Goal: Check status: Check status

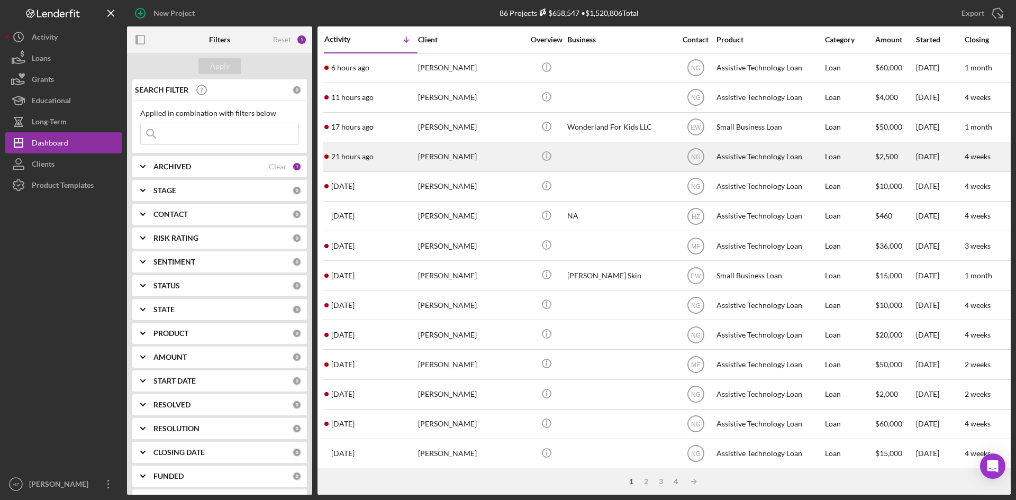
click at [454, 156] on div "[PERSON_NAME]" at bounding box center [471, 157] width 106 height 28
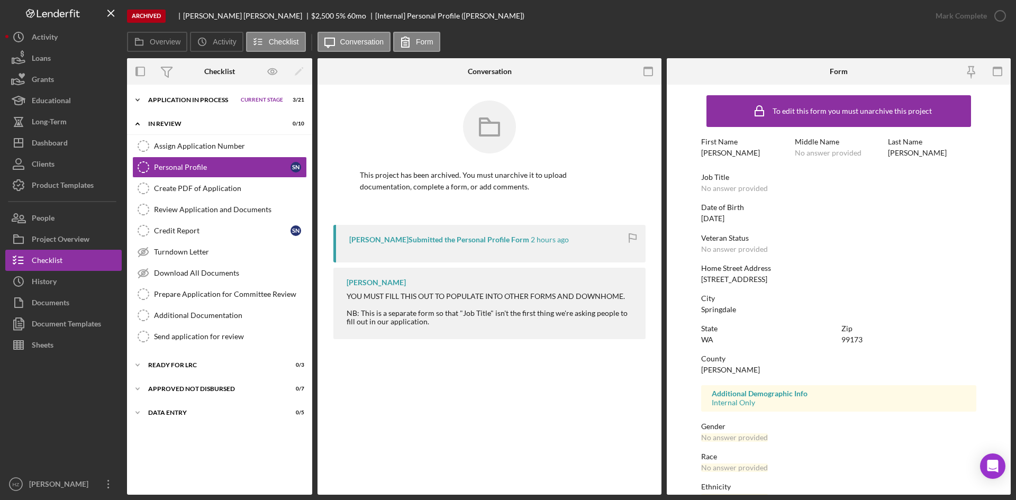
click at [136, 98] on icon "Icon/Expander" at bounding box center [137, 99] width 21 height 21
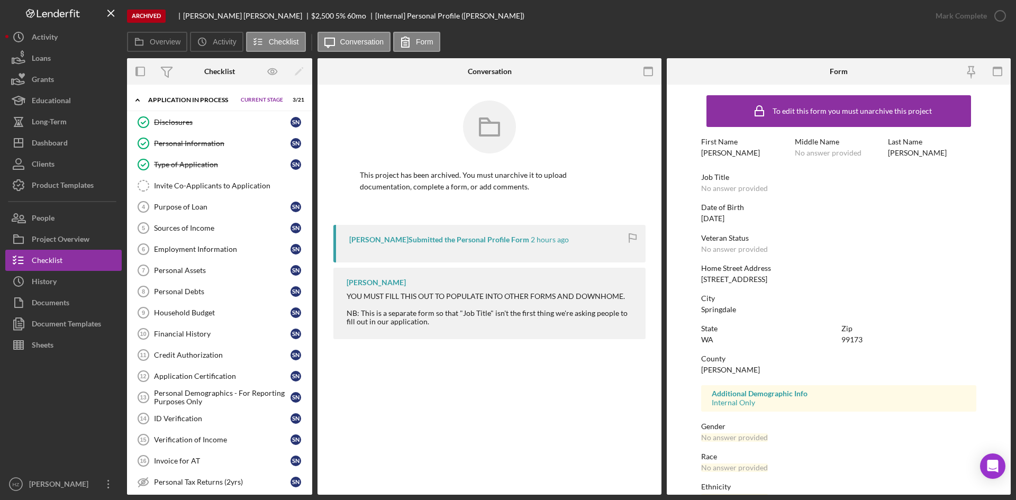
click at [136, 98] on icon "Icon/Expander" at bounding box center [137, 99] width 21 height 21
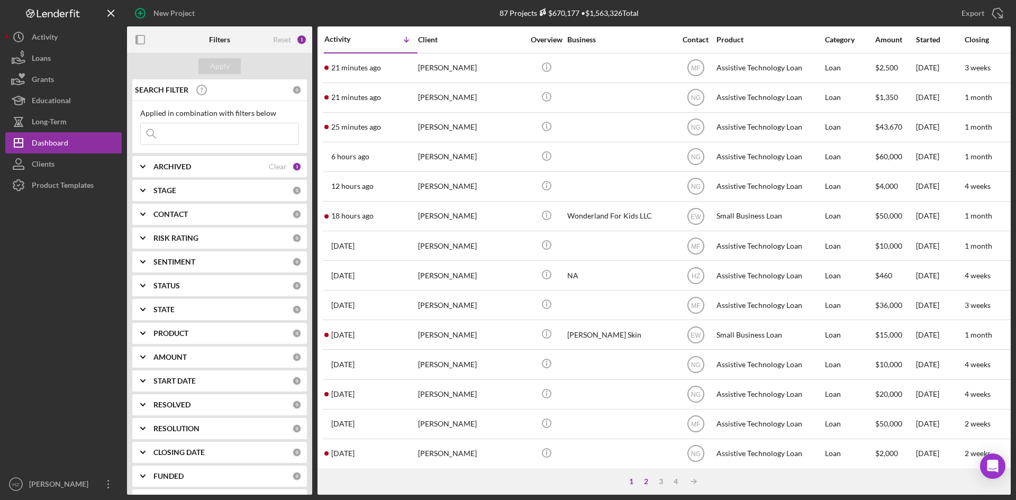
click at [644, 481] on div "2" at bounding box center [646, 482] width 15 height 8
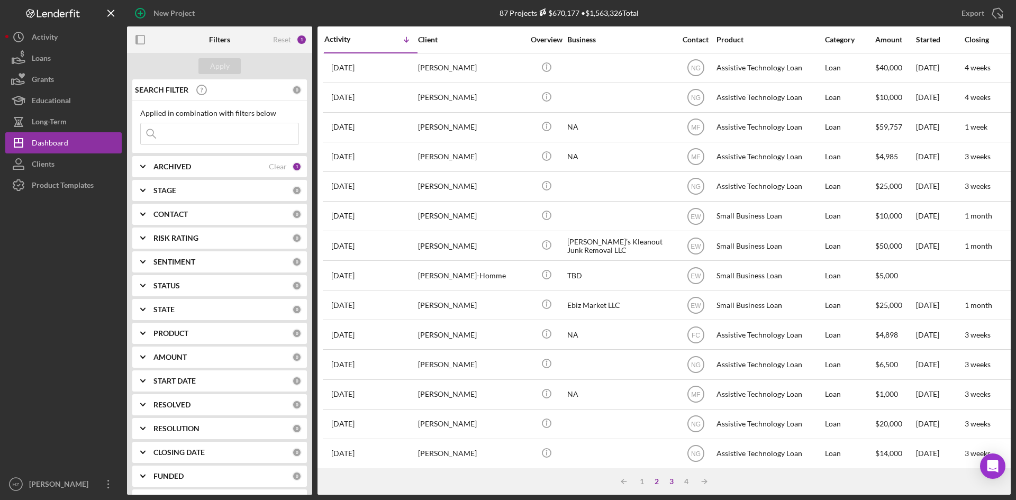
click at [676, 484] on div "3" at bounding box center [671, 482] width 15 height 8
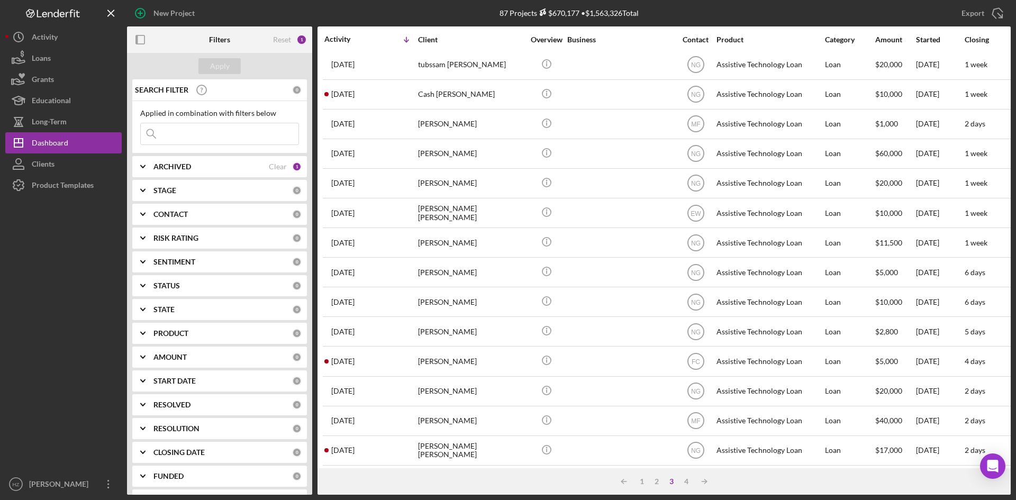
scroll to position [340, 0]
click at [687, 480] on div "4" at bounding box center [686, 482] width 15 height 8
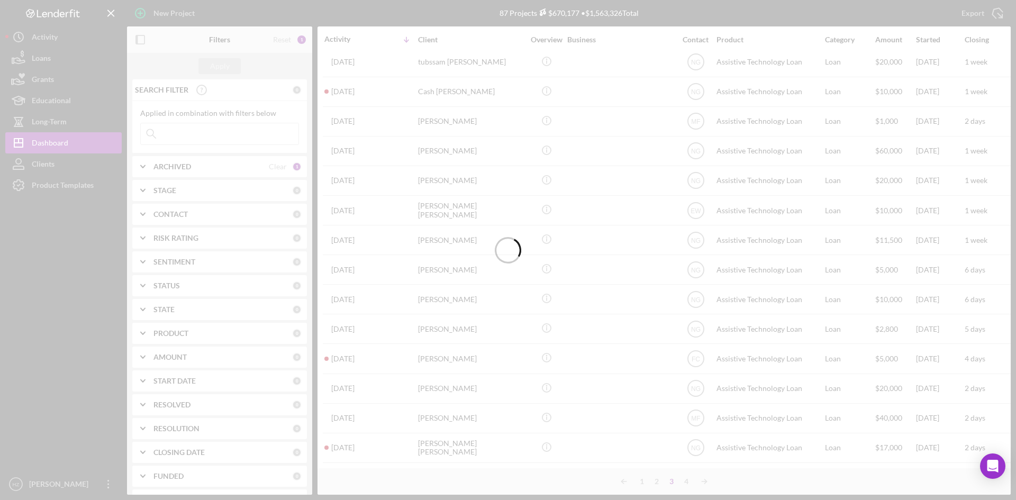
scroll to position [0, 0]
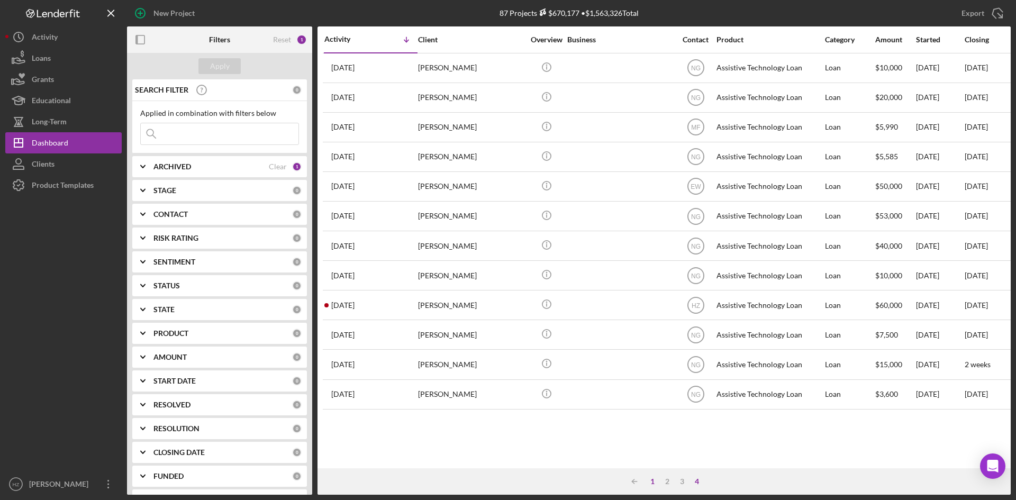
click at [650, 486] on div "1" at bounding box center [652, 482] width 15 height 8
